Goal: Manage account settings

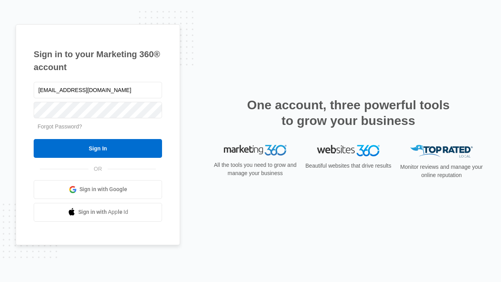
type input "dankie614@gmail.com"
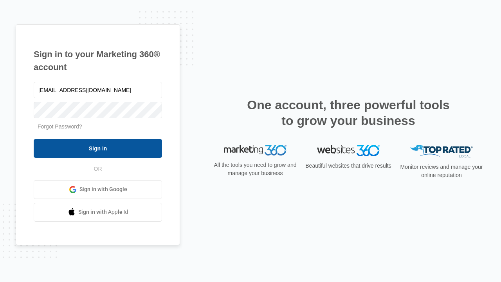
click at [98, 148] on input "Sign In" at bounding box center [98, 148] width 128 height 19
